Goal: Task Accomplishment & Management: Use online tool/utility

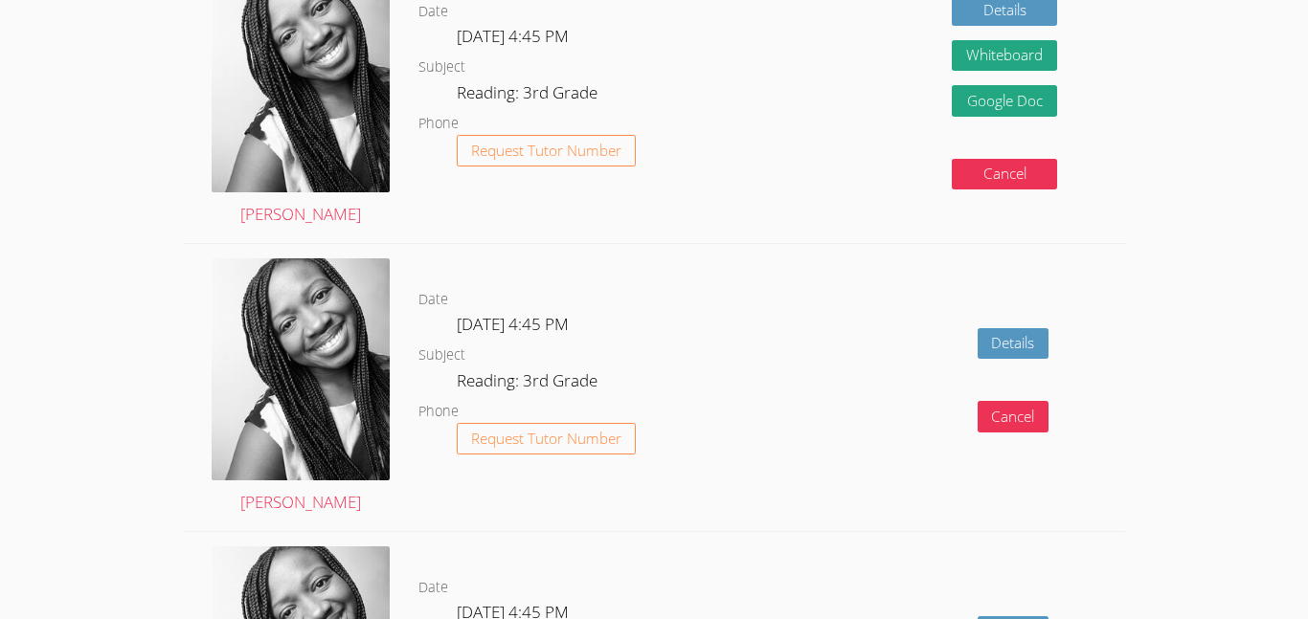
scroll to position [1340, 0]
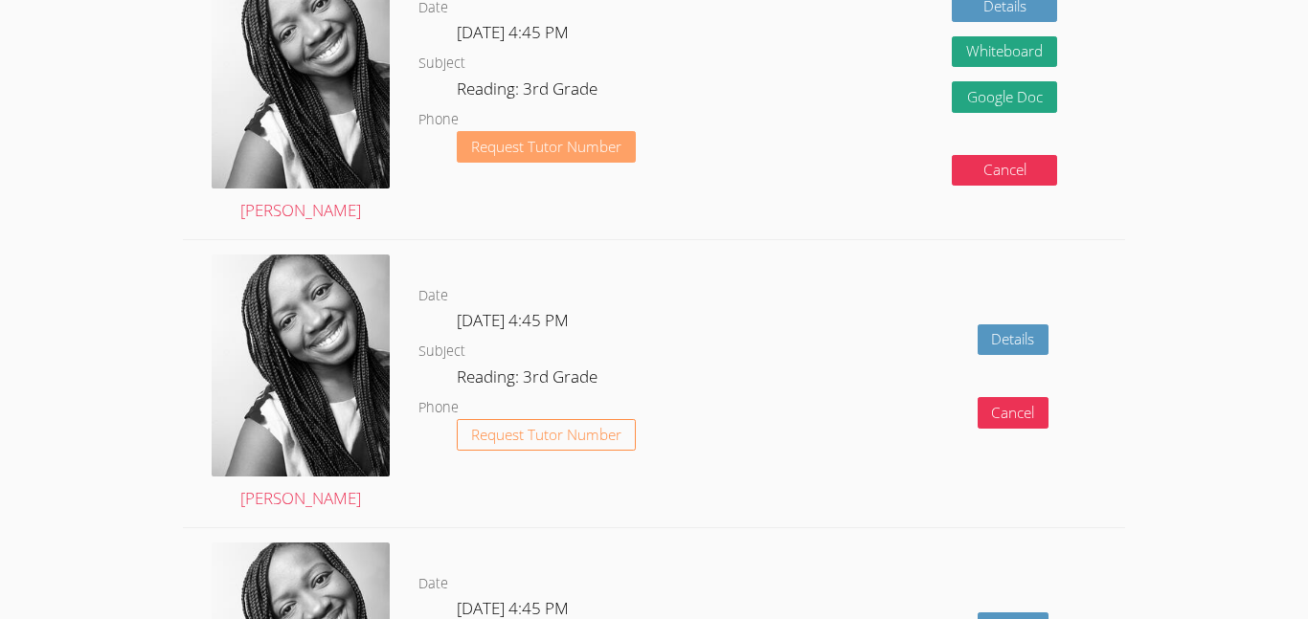
click at [509, 146] on span "Request Tutor Number" at bounding box center [546, 147] width 150 height 14
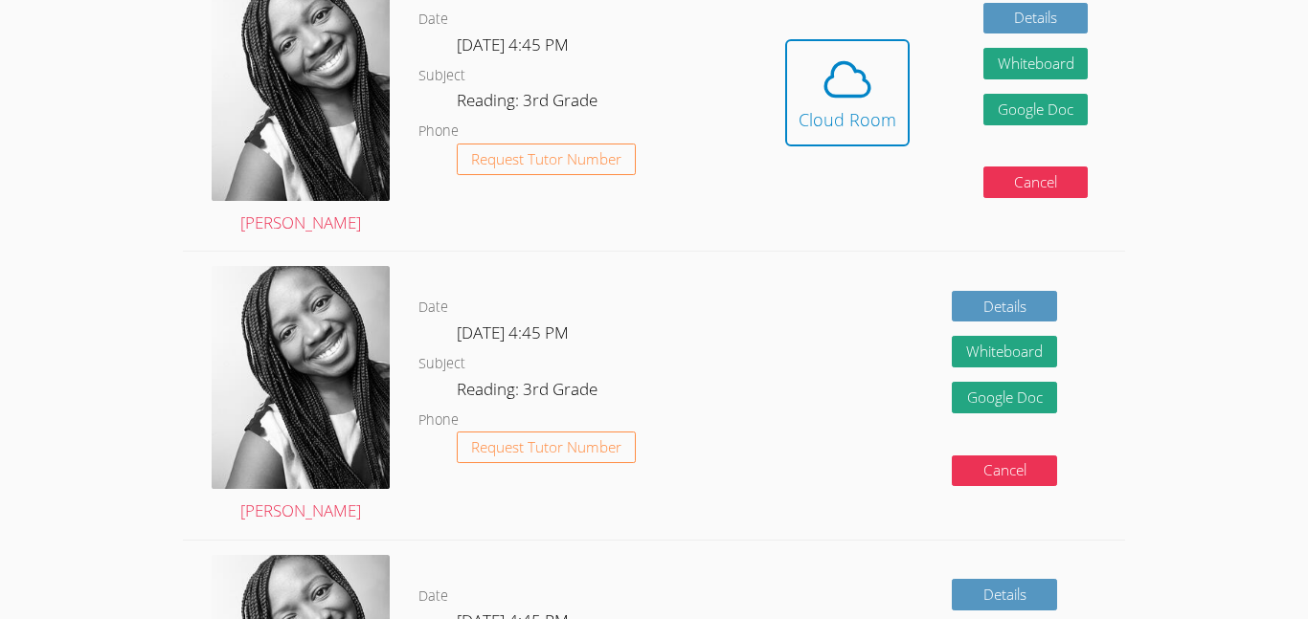
scroll to position [392, 0]
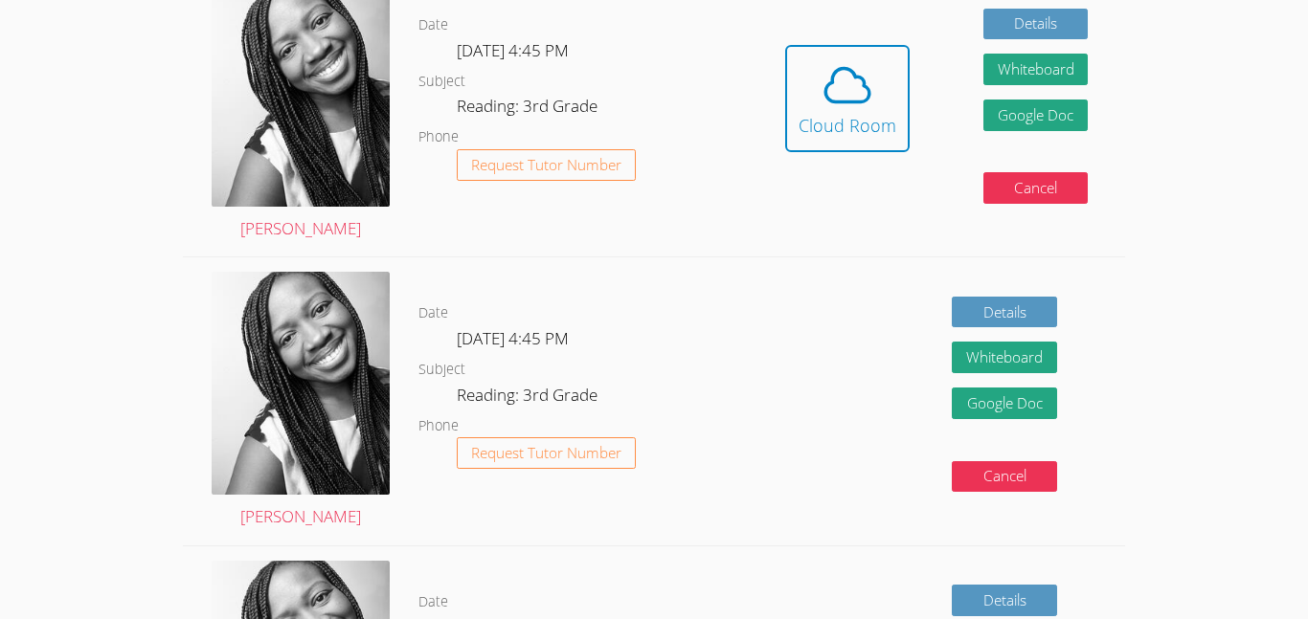
click at [850, 118] on div "Cloud Room" at bounding box center [847, 125] width 98 height 27
click at [1034, 206] on div "Cancel" at bounding box center [1035, 195] width 105 height 46
click at [1029, 193] on button "Cancel" at bounding box center [1035, 188] width 105 height 32
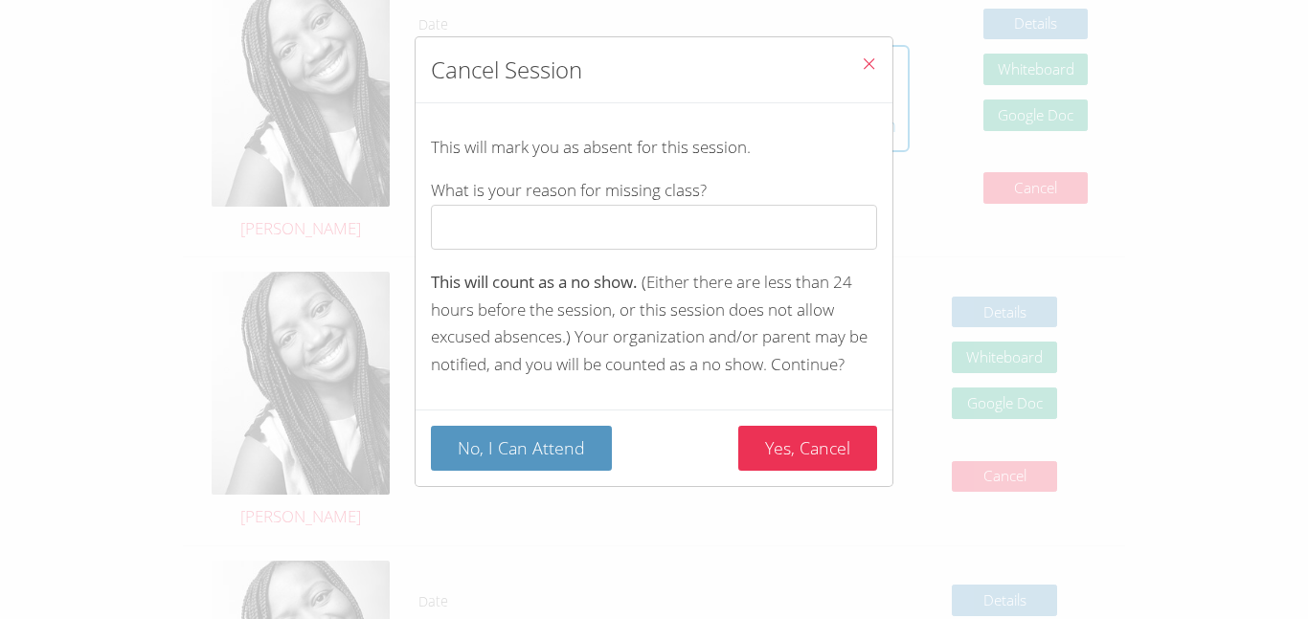
click at [886, 66] on button "Close" at bounding box center [868, 66] width 47 height 58
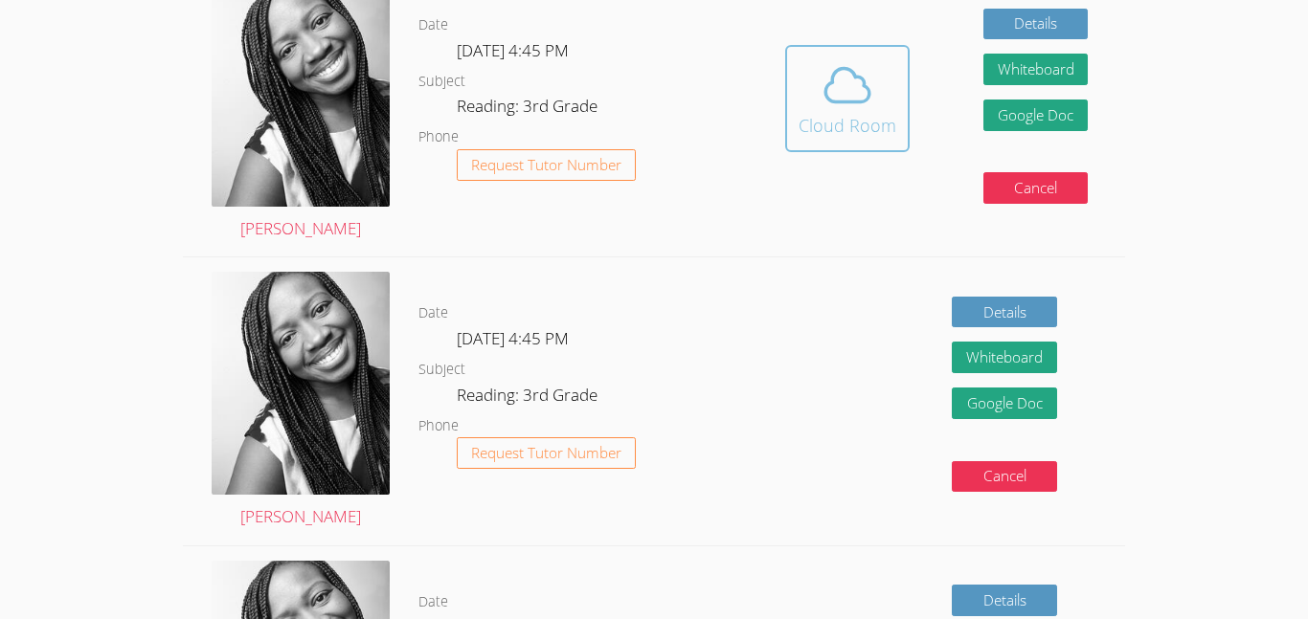
click at [861, 95] on icon at bounding box center [847, 85] width 54 height 54
click at [822, 73] on icon at bounding box center [847, 85] width 54 height 54
click at [817, 128] on div "Cloud Room" at bounding box center [847, 125] width 98 height 27
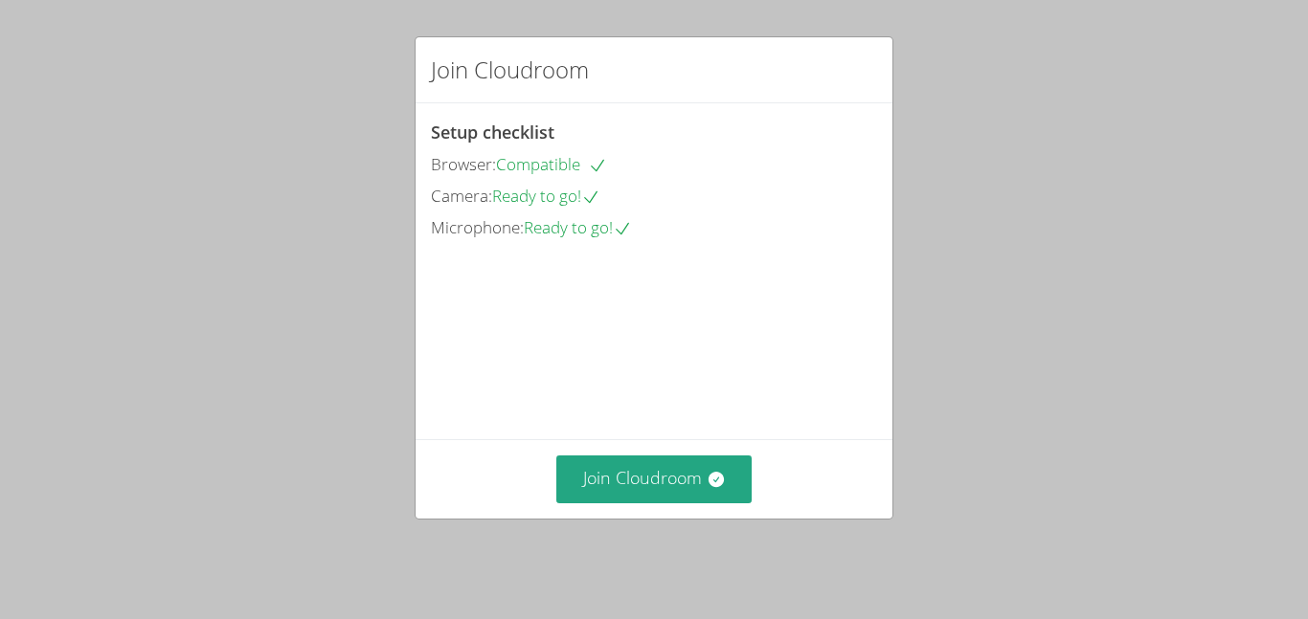
click at [677, 117] on div "Setup checklist Browser: Compatible Camera: Ready to go! Microphone: Ready to g…" at bounding box center [654, 271] width 477 height 336
click at [623, 489] on button "Join Cloudroom" at bounding box center [654, 479] width 196 height 47
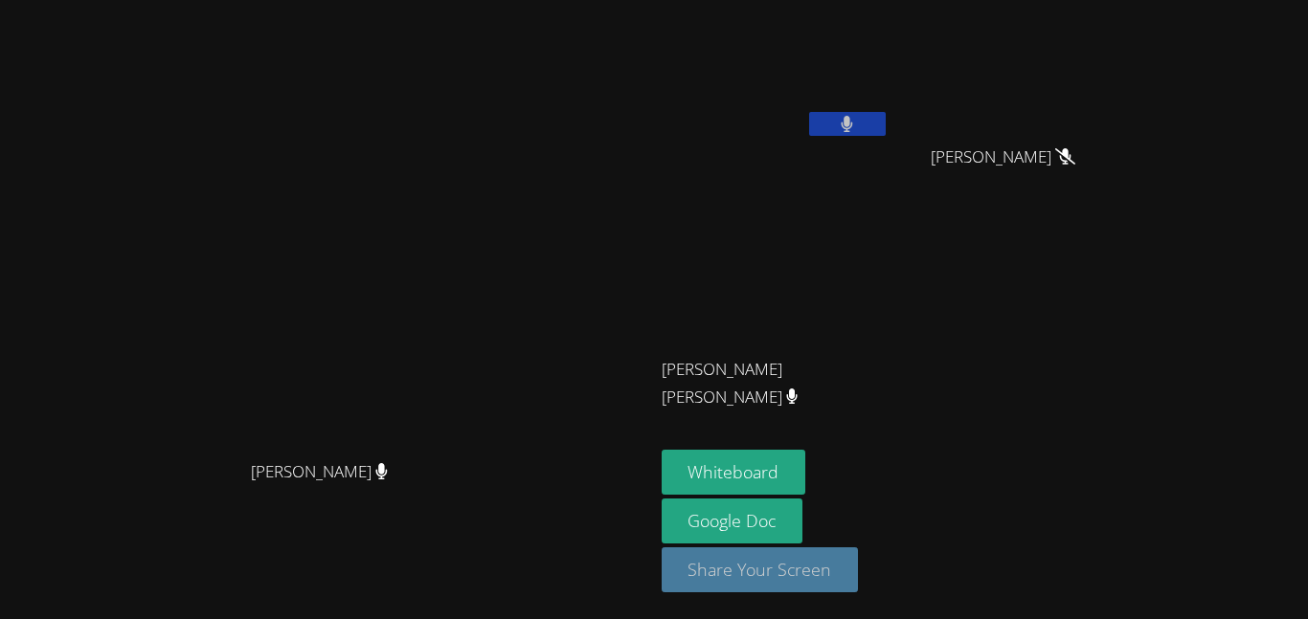
click at [859, 577] on button "Share Your Screen" at bounding box center [760, 570] width 197 height 45
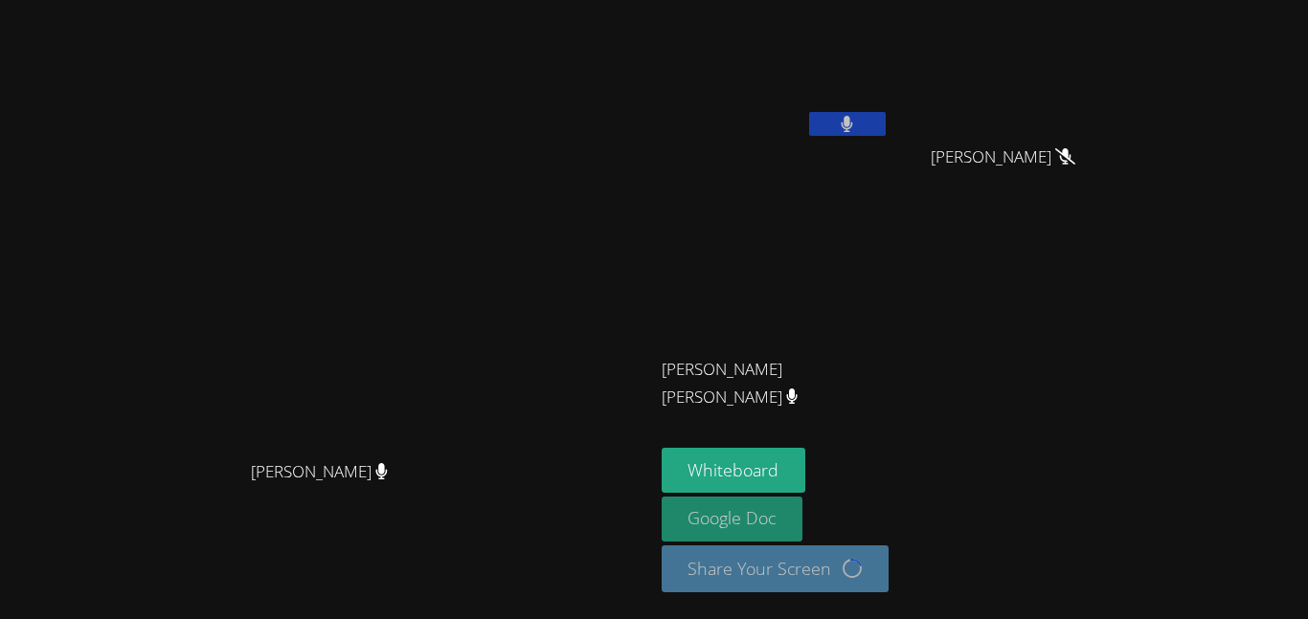
click at [803, 532] on link "Google Doc" at bounding box center [733, 519] width 142 height 45
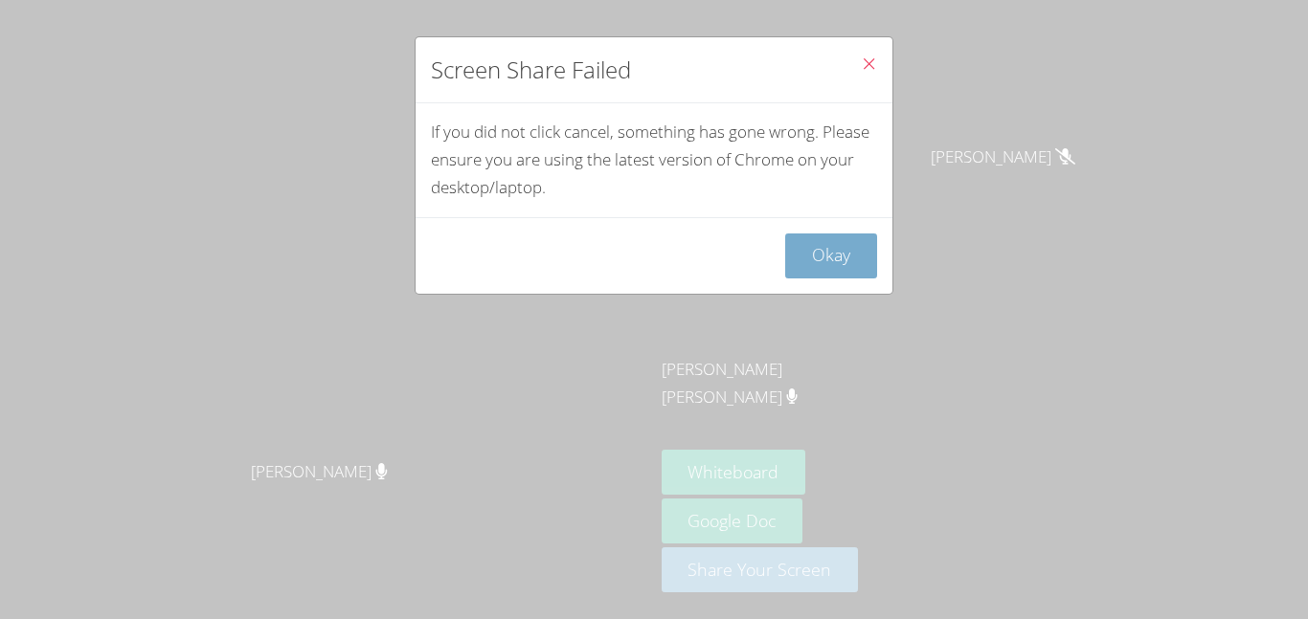
click at [796, 265] on button "Okay" at bounding box center [831, 256] width 92 height 45
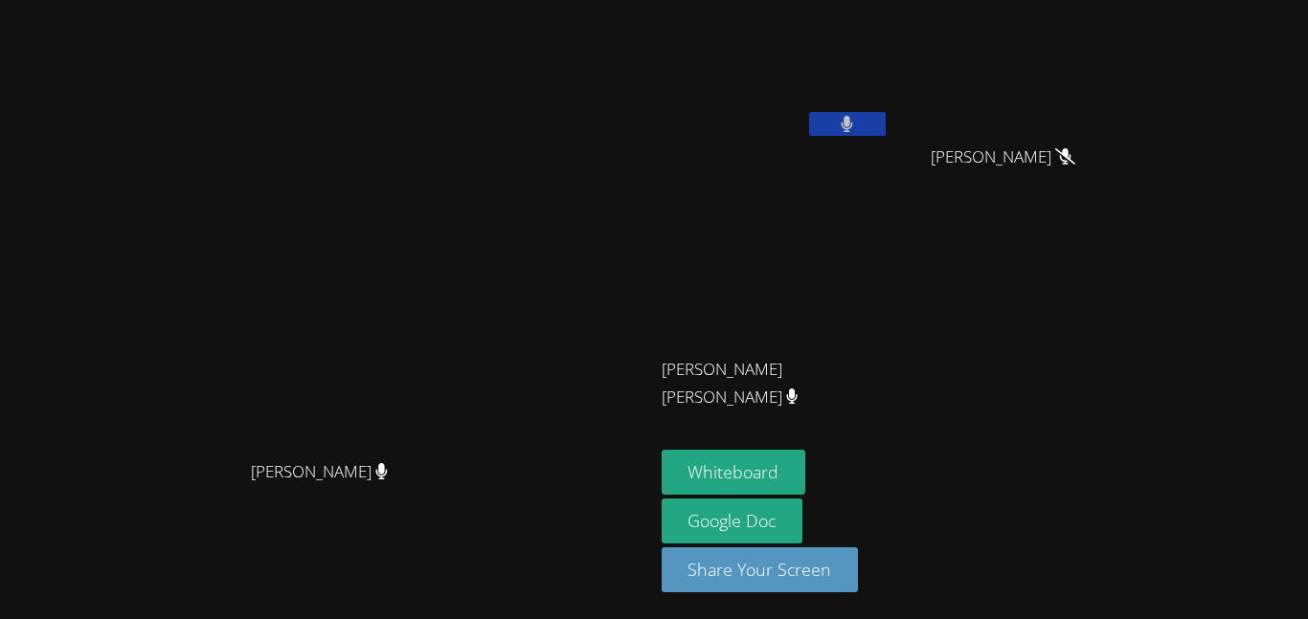
click at [470, 265] on video at bounding box center [326, 271] width 287 height 359
click at [806, 483] on button "Whiteboard" at bounding box center [734, 472] width 145 height 45
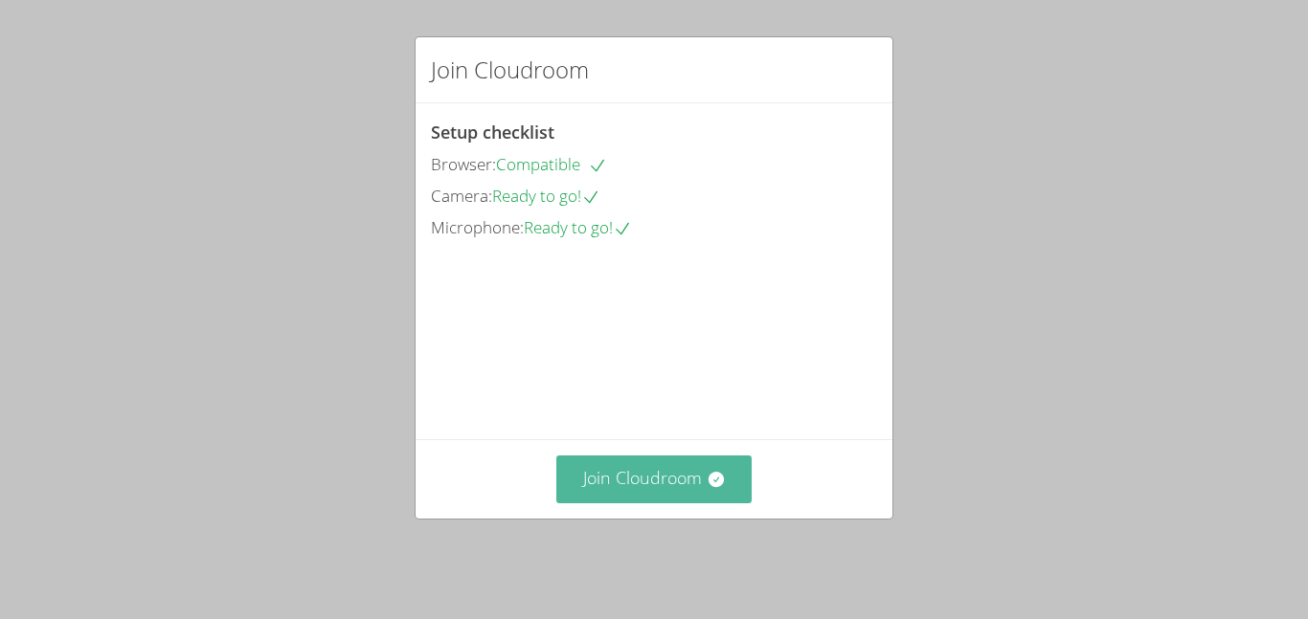
click at [716, 475] on button "Join Cloudroom" at bounding box center [654, 479] width 196 height 47
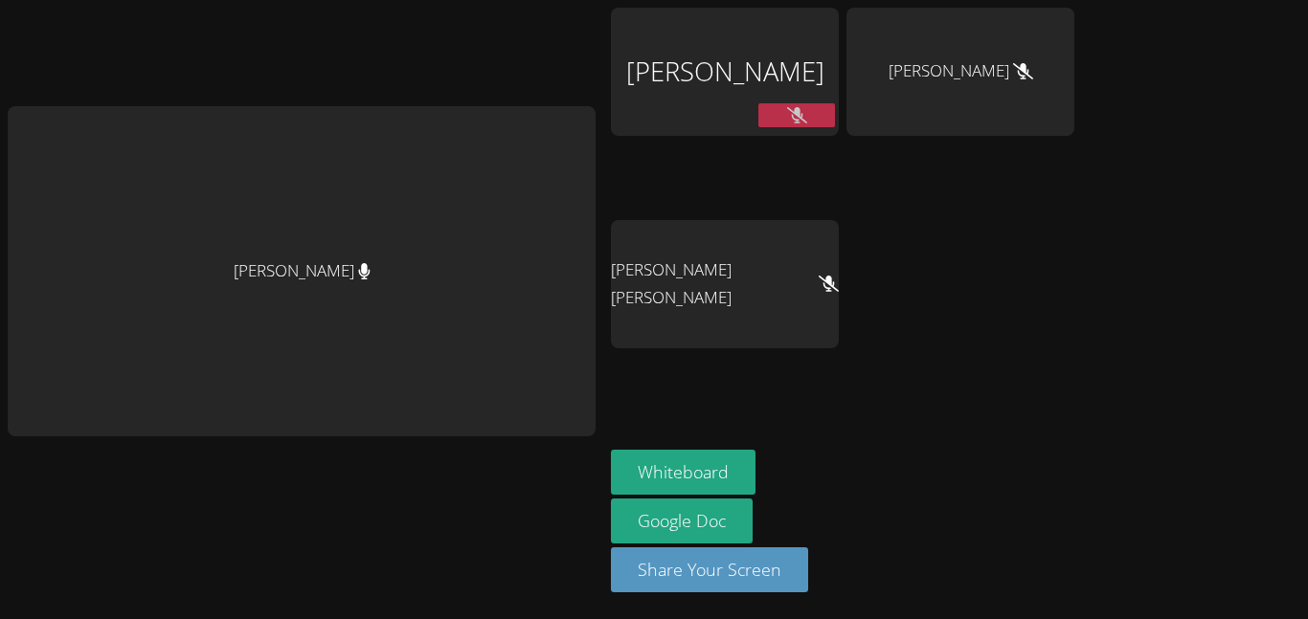
click at [716, 475] on button "Whiteboard" at bounding box center [683, 472] width 145 height 45
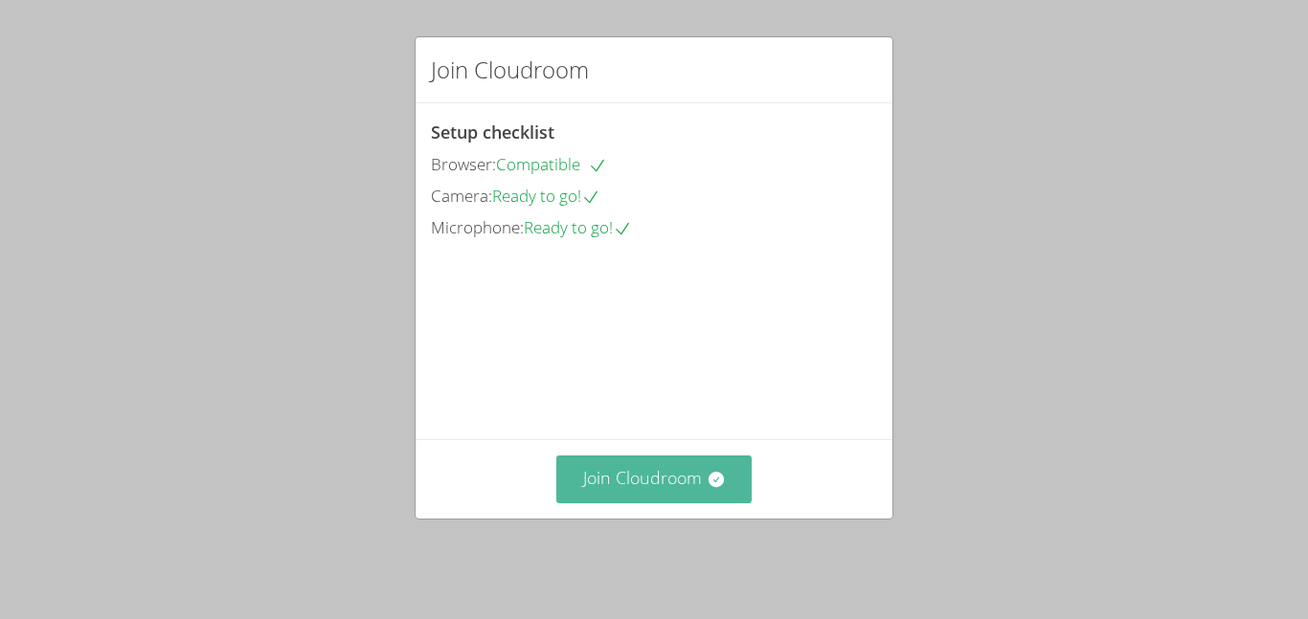
click at [671, 494] on button "Join Cloudroom" at bounding box center [654, 479] width 196 height 47
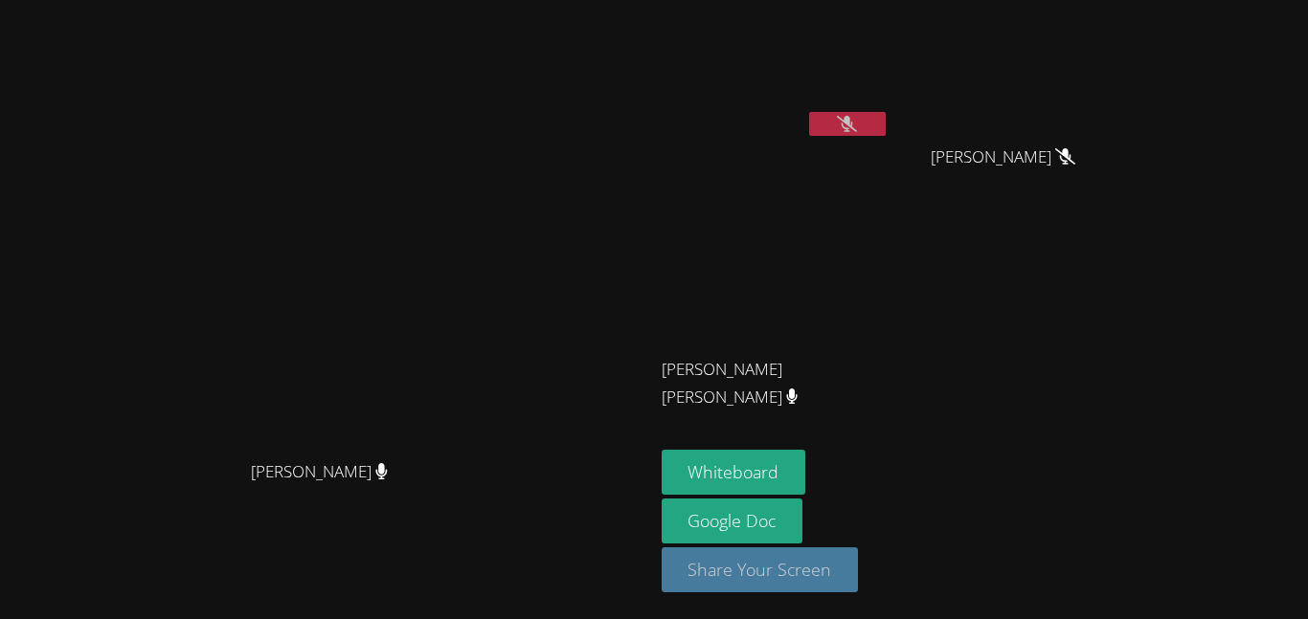
click at [859, 582] on button "Share Your Screen" at bounding box center [760, 570] width 197 height 45
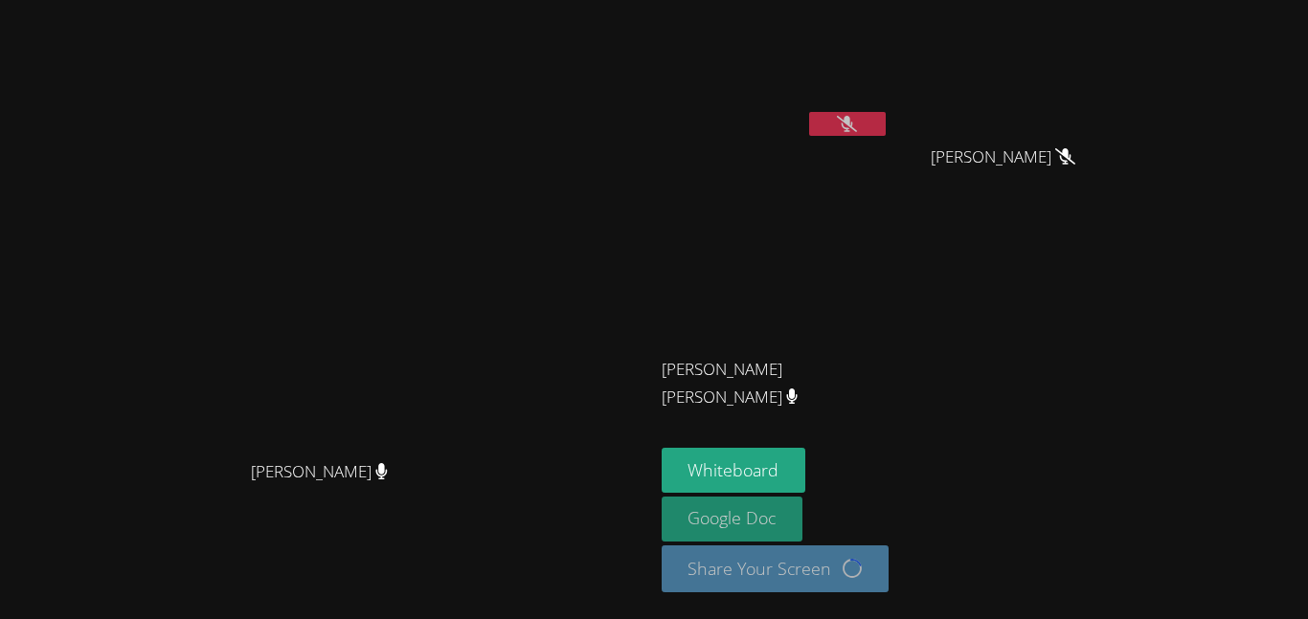
click at [803, 523] on link "Google Doc" at bounding box center [733, 519] width 142 height 45
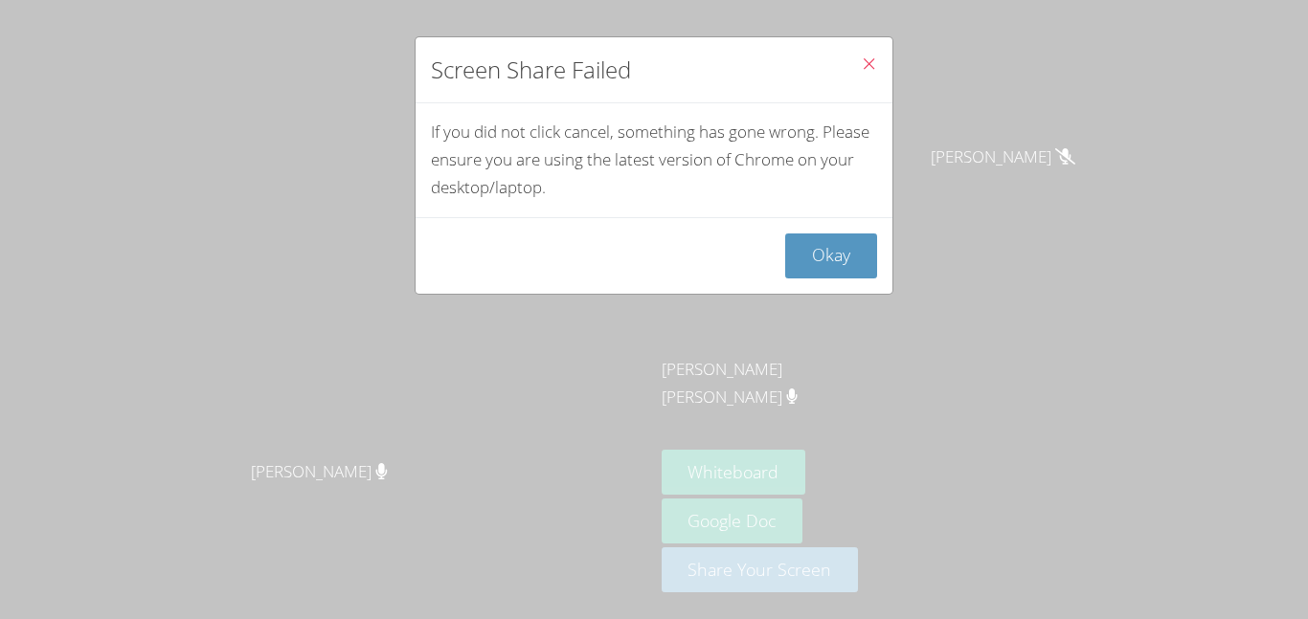
click at [862, 66] on icon "Close" at bounding box center [869, 64] width 16 height 16
click at [861, 65] on icon "Close" at bounding box center [869, 64] width 16 height 16
click at [822, 262] on button "Okay" at bounding box center [831, 256] width 92 height 45
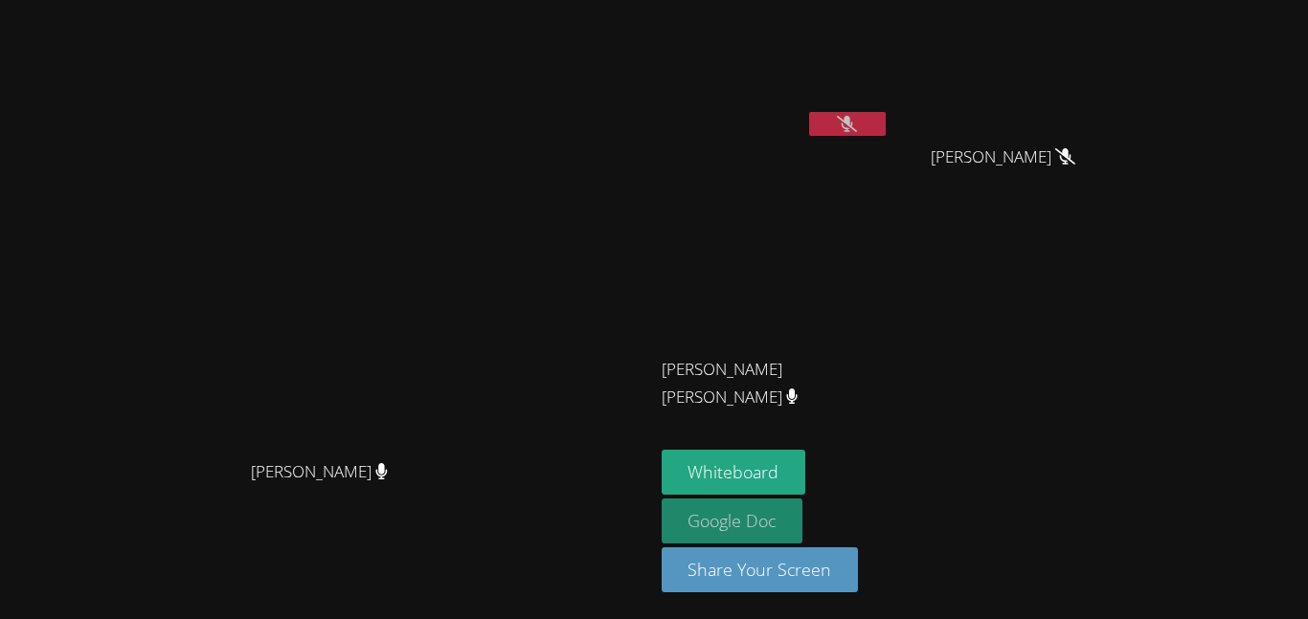
click at [803, 519] on link "Google Doc" at bounding box center [733, 521] width 142 height 45
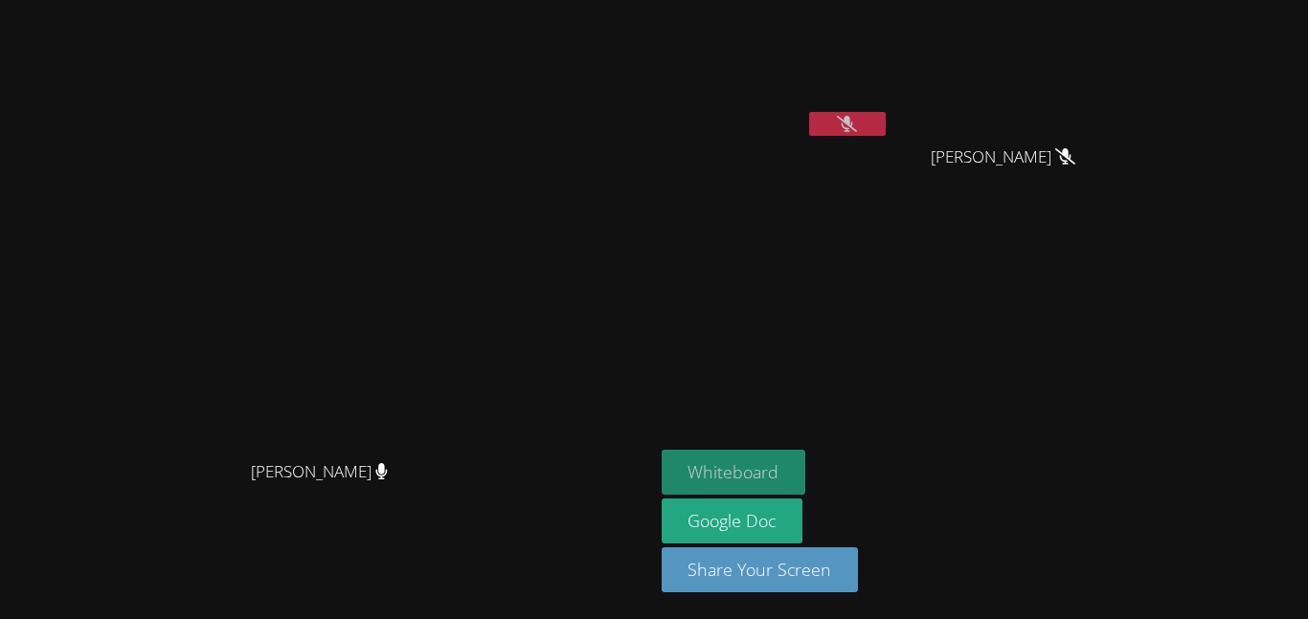
click at [806, 467] on button "Whiteboard" at bounding box center [734, 472] width 145 height 45
click at [806, 460] on button "Whiteboard" at bounding box center [734, 472] width 145 height 45
click at [806, 473] on button "Whiteboard" at bounding box center [734, 472] width 145 height 45
click at [806, 461] on button "Whiteboard" at bounding box center [734, 472] width 145 height 45
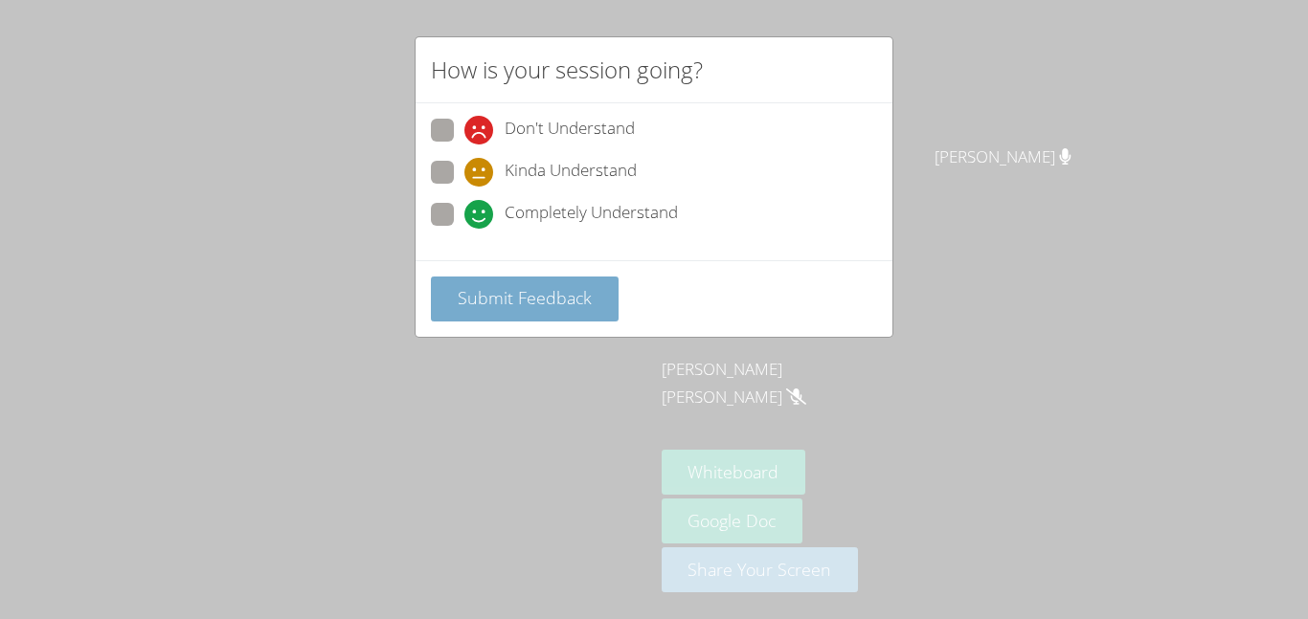
click at [525, 298] on span "Submit Feedback" at bounding box center [525, 297] width 134 height 23
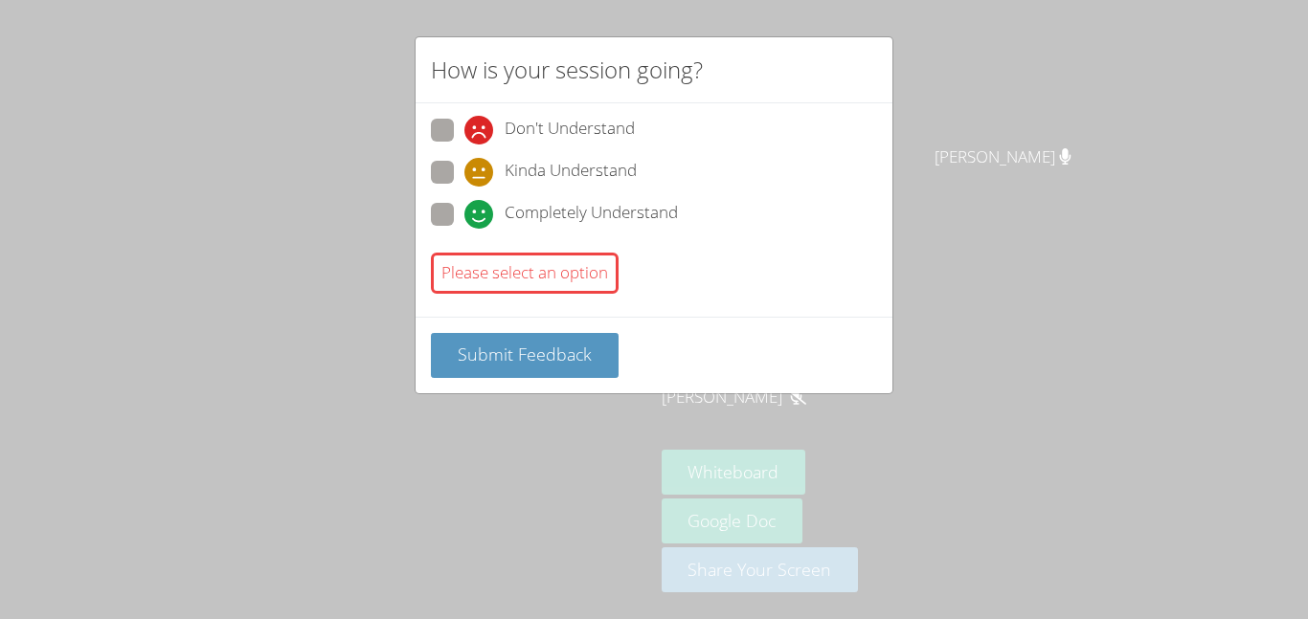
click at [464, 229] on span at bounding box center [464, 229] width 0 height 0
click at [464, 205] on input "Completely Understand" at bounding box center [472, 211] width 16 height 16
radio input "true"
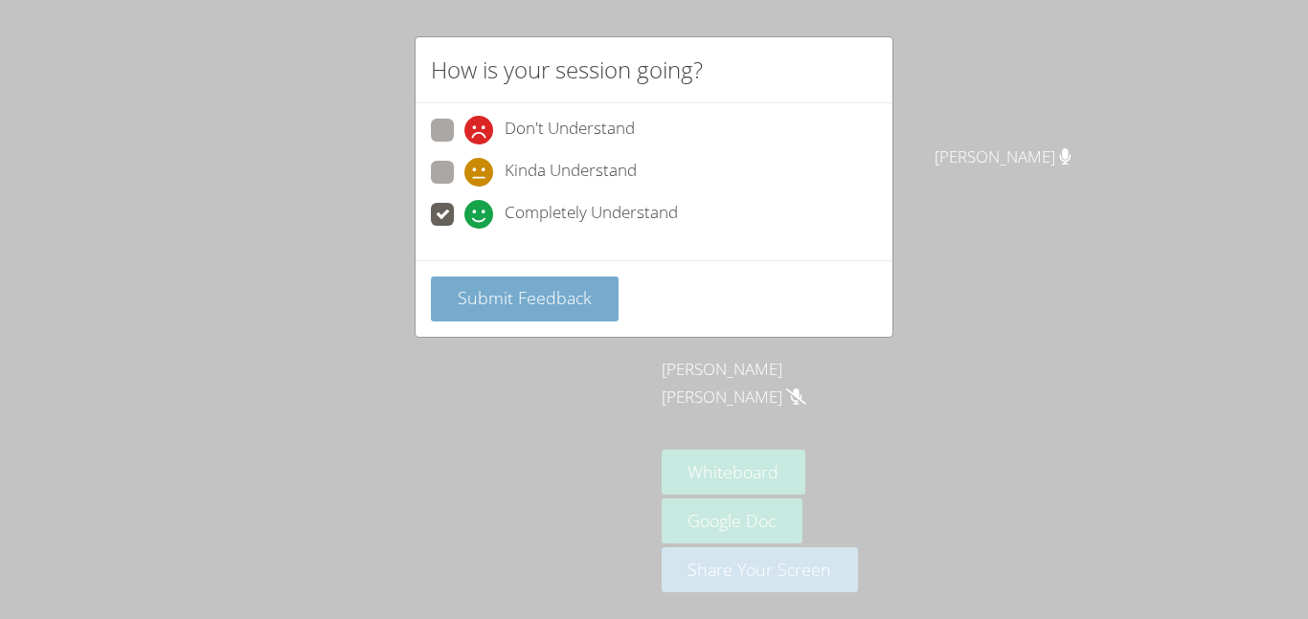
click at [504, 299] on span "Submit Feedback" at bounding box center [525, 297] width 134 height 23
